Goal: Information Seeking & Learning: Understand process/instructions

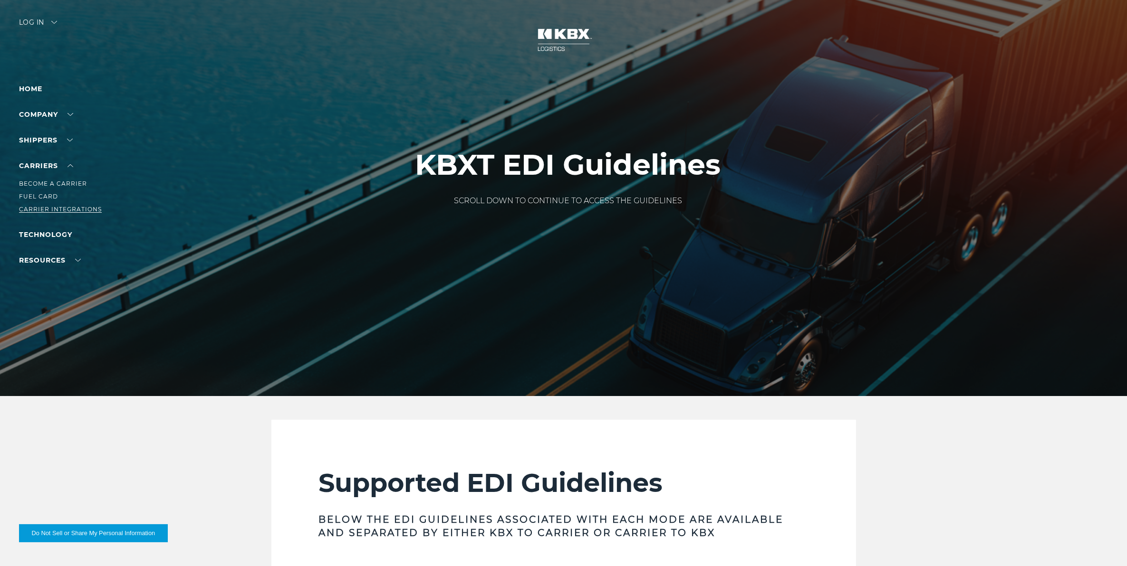
click at [65, 211] on link "Carrier Integrations" at bounding box center [60, 209] width 83 height 7
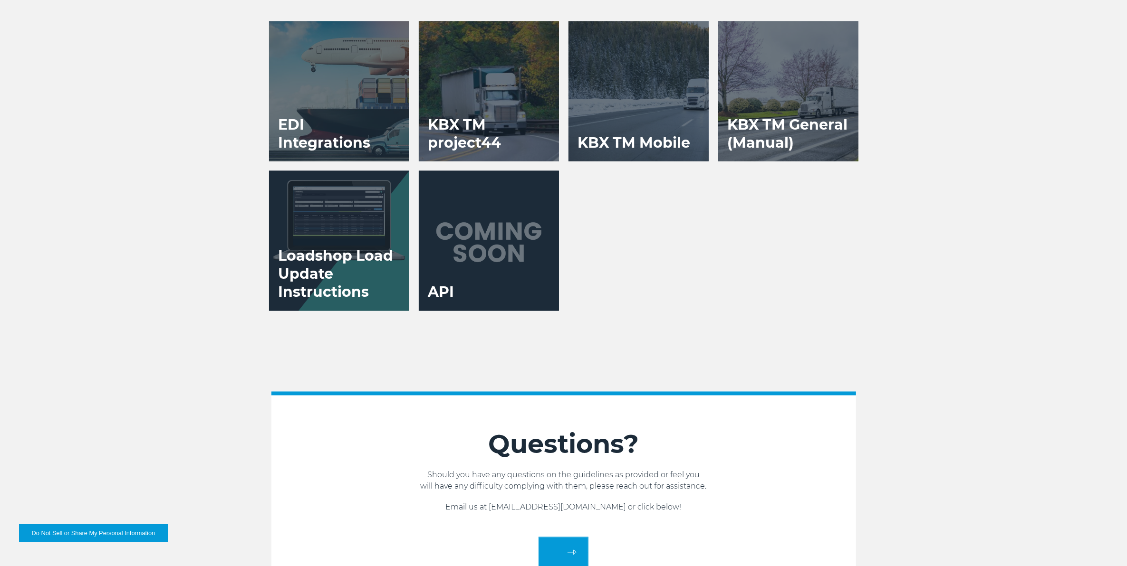
scroll to position [2079, 0]
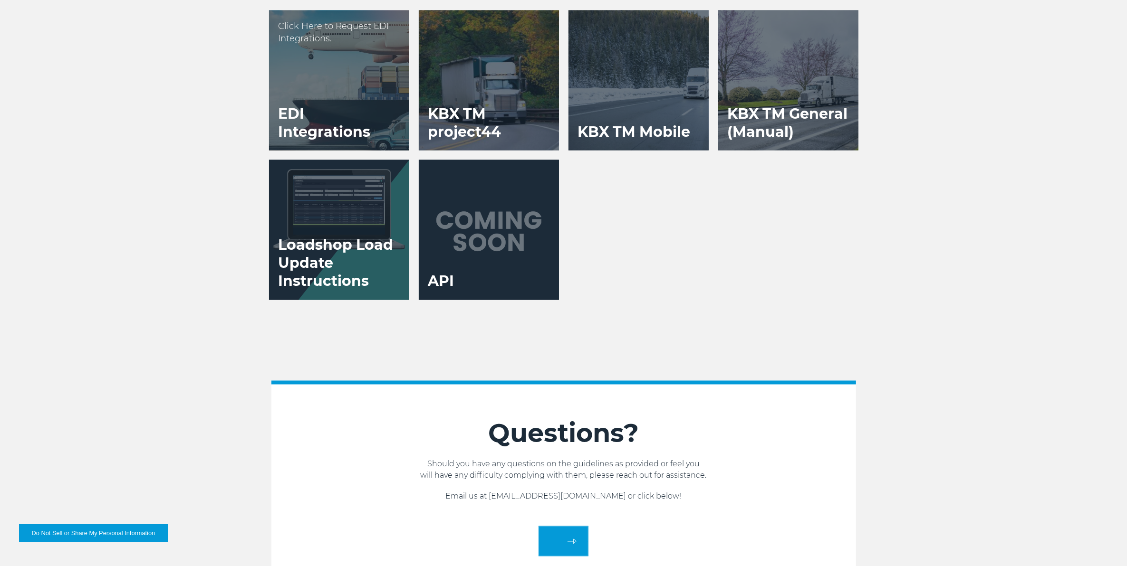
click at [382, 127] on h3 "EDI Integrations" at bounding box center [339, 123] width 140 height 55
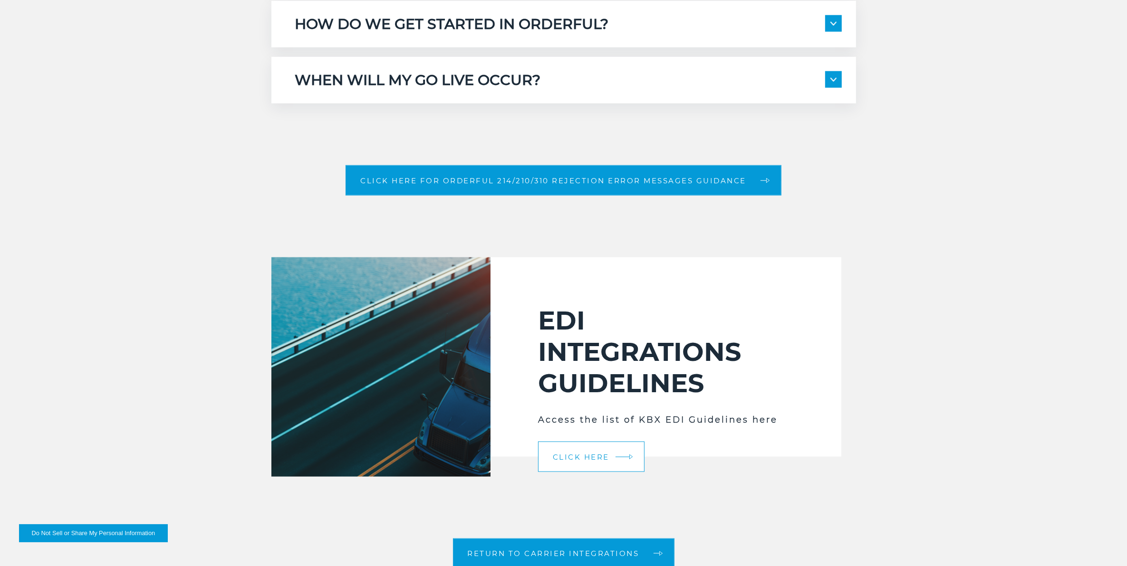
scroll to position [1426, 0]
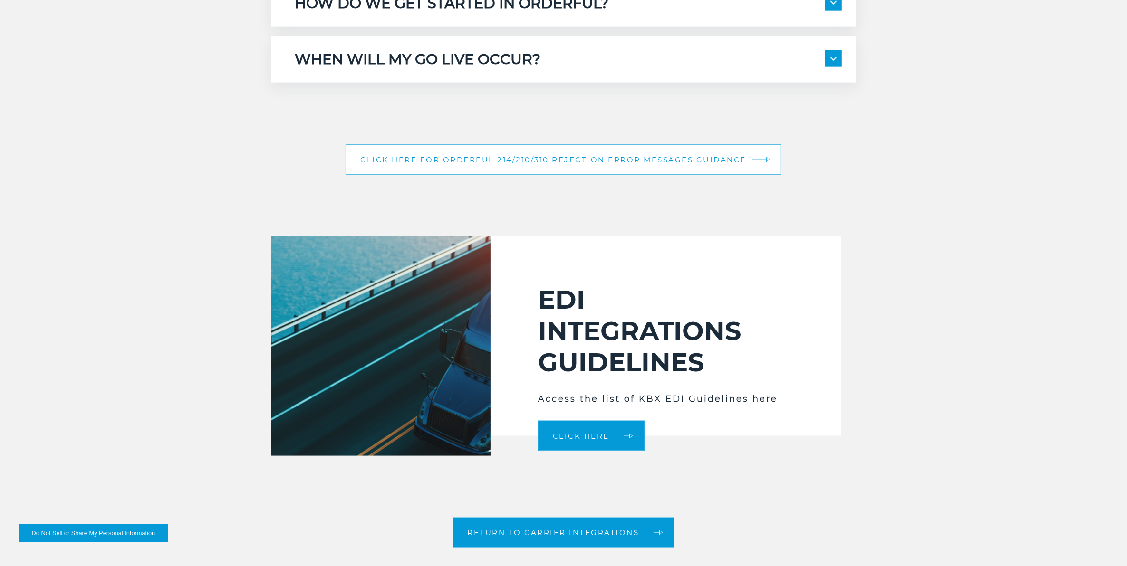
click at [504, 165] on link "Click here for Orderful 214/210/310 Rejection Error Messages Guidance" at bounding box center [563, 159] width 436 height 30
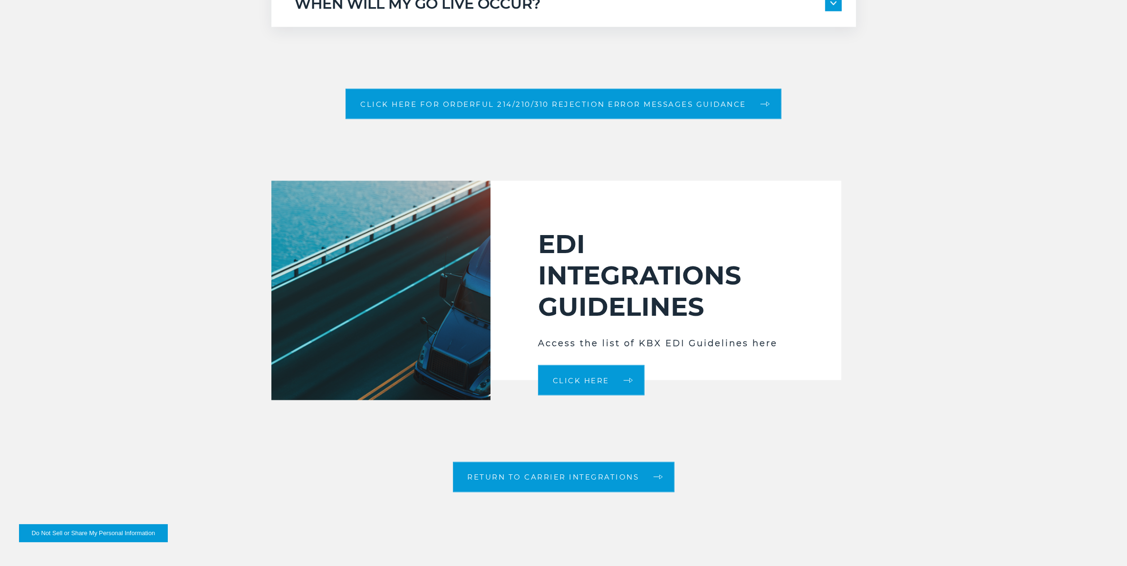
scroll to position [1485, 0]
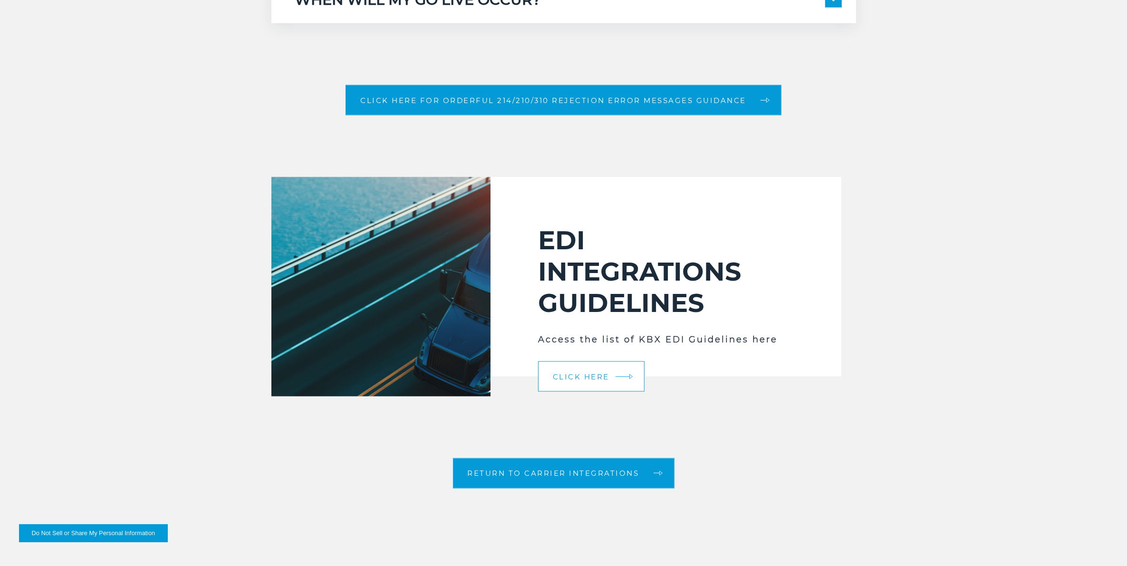
click at [575, 382] on link "Click Here" at bounding box center [591, 377] width 106 height 30
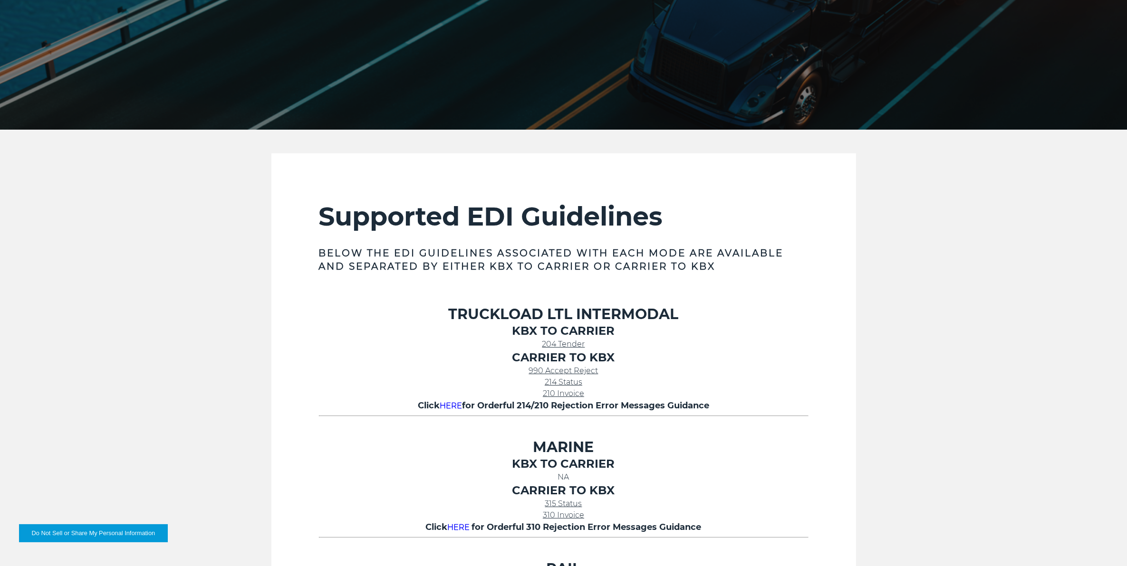
scroll to position [356, 0]
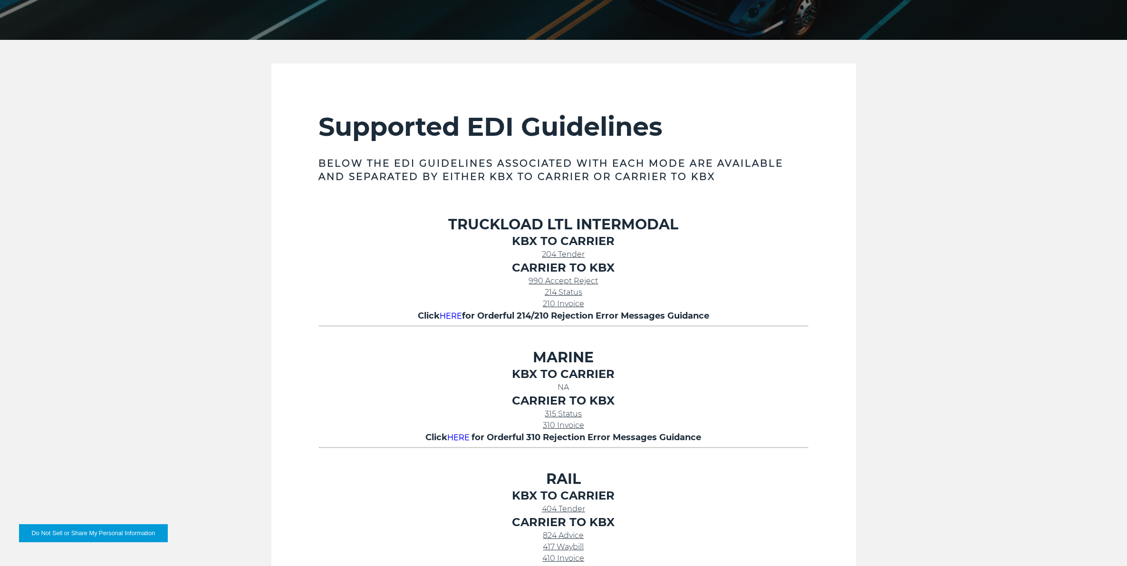
click at [568, 293] on span "214 Status" at bounding box center [564, 292] width 38 height 9
